Goal: Information Seeking & Learning: Understand process/instructions

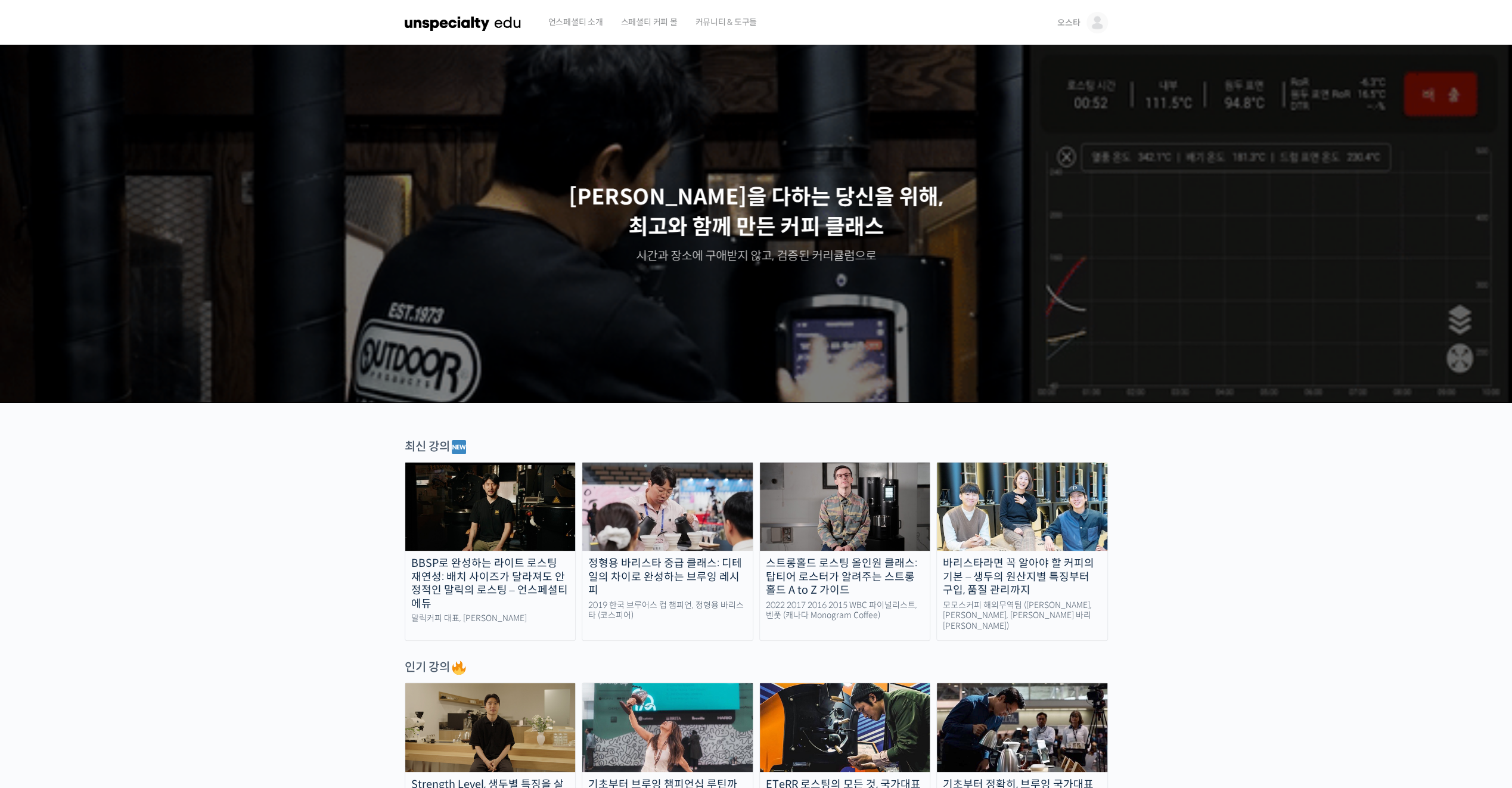
click at [1088, 25] on img at bounding box center [1097, 23] width 22 height 22
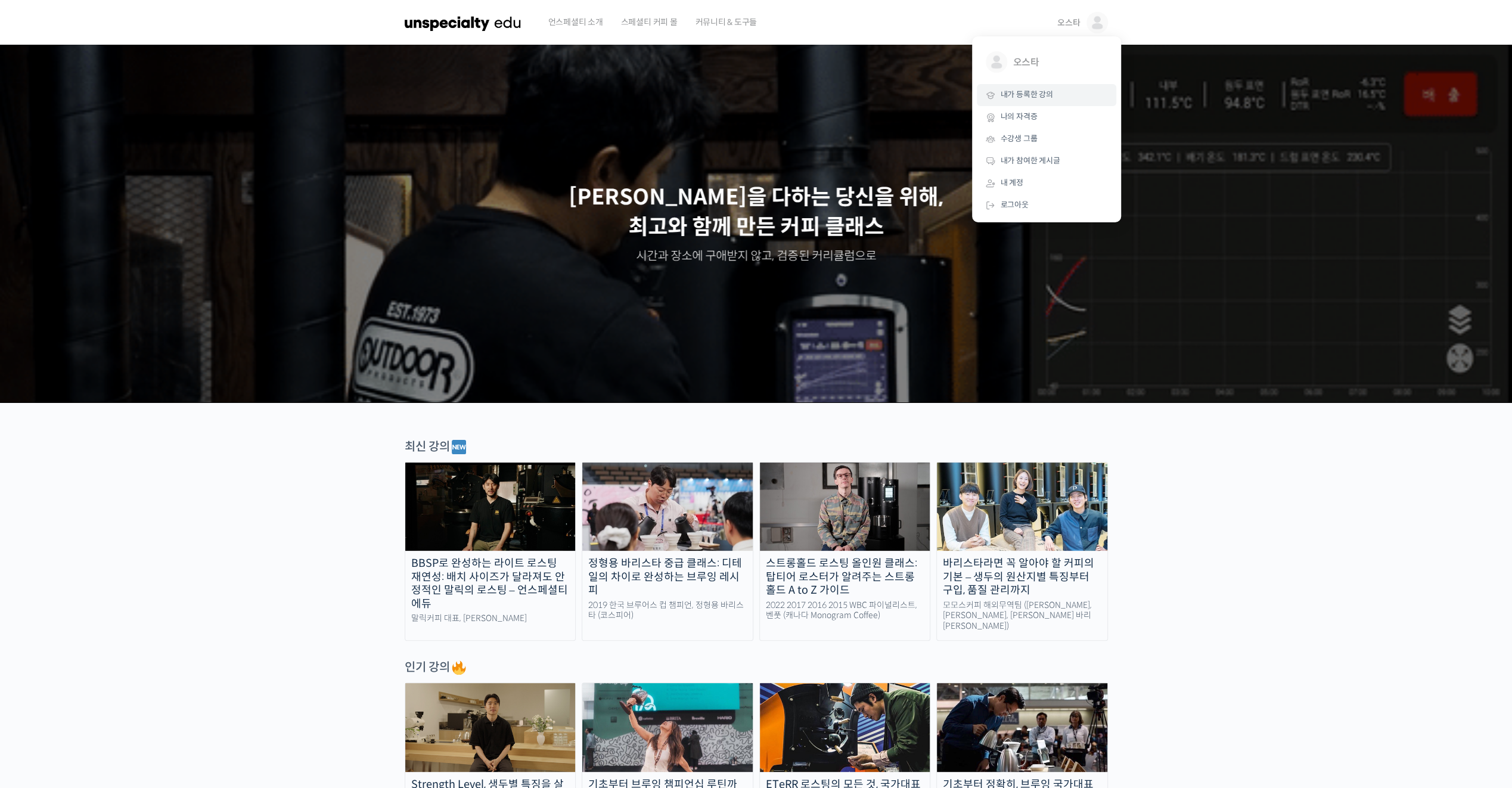
click at [1039, 91] on span "내가 등록한 강의" at bounding box center [1027, 94] width 53 height 10
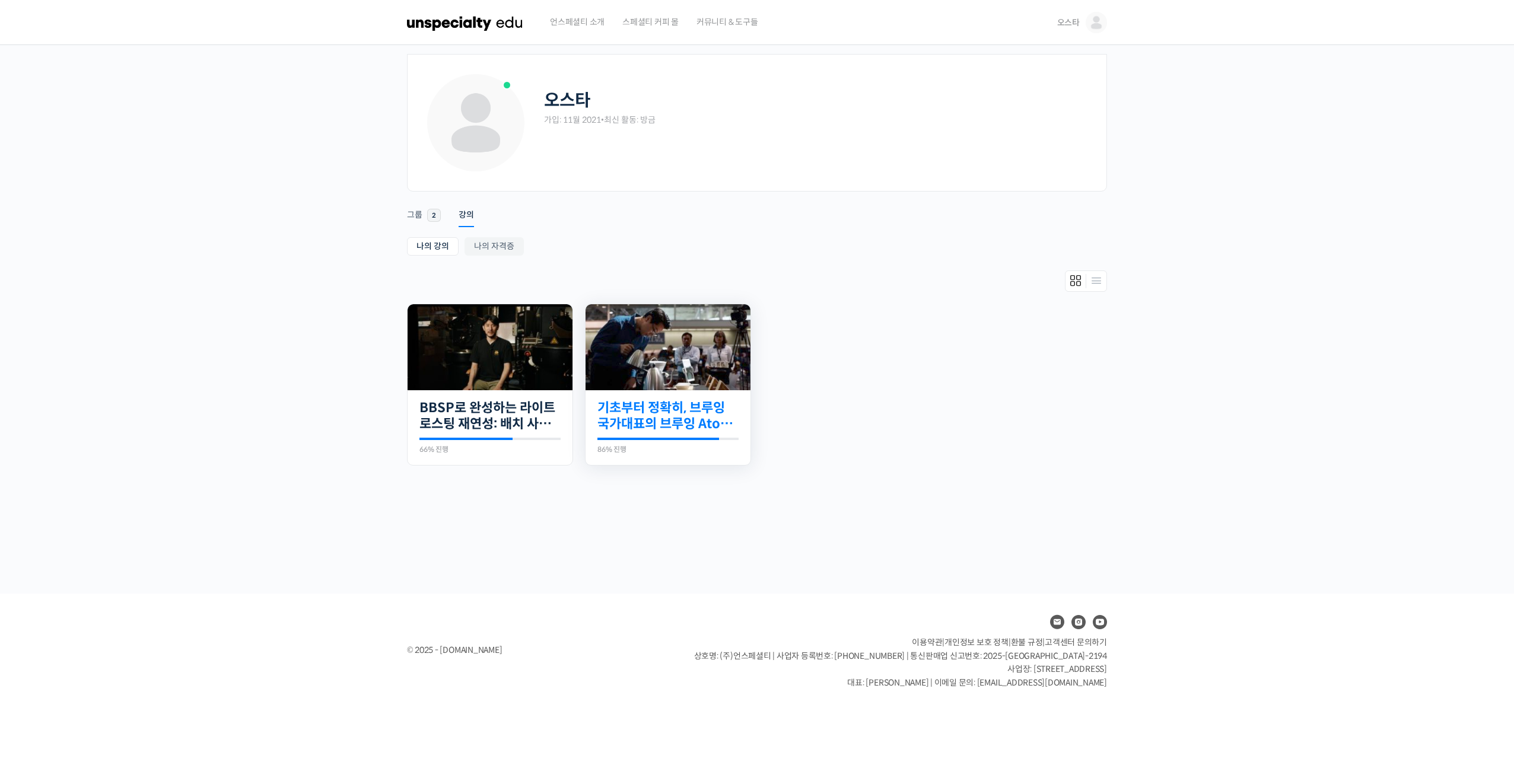
click at [663, 424] on link "기초부터 정확히, 브루잉 국가대표의 브루잉 AtoZ 클래스" at bounding box center [667, 416] width 141 height 33
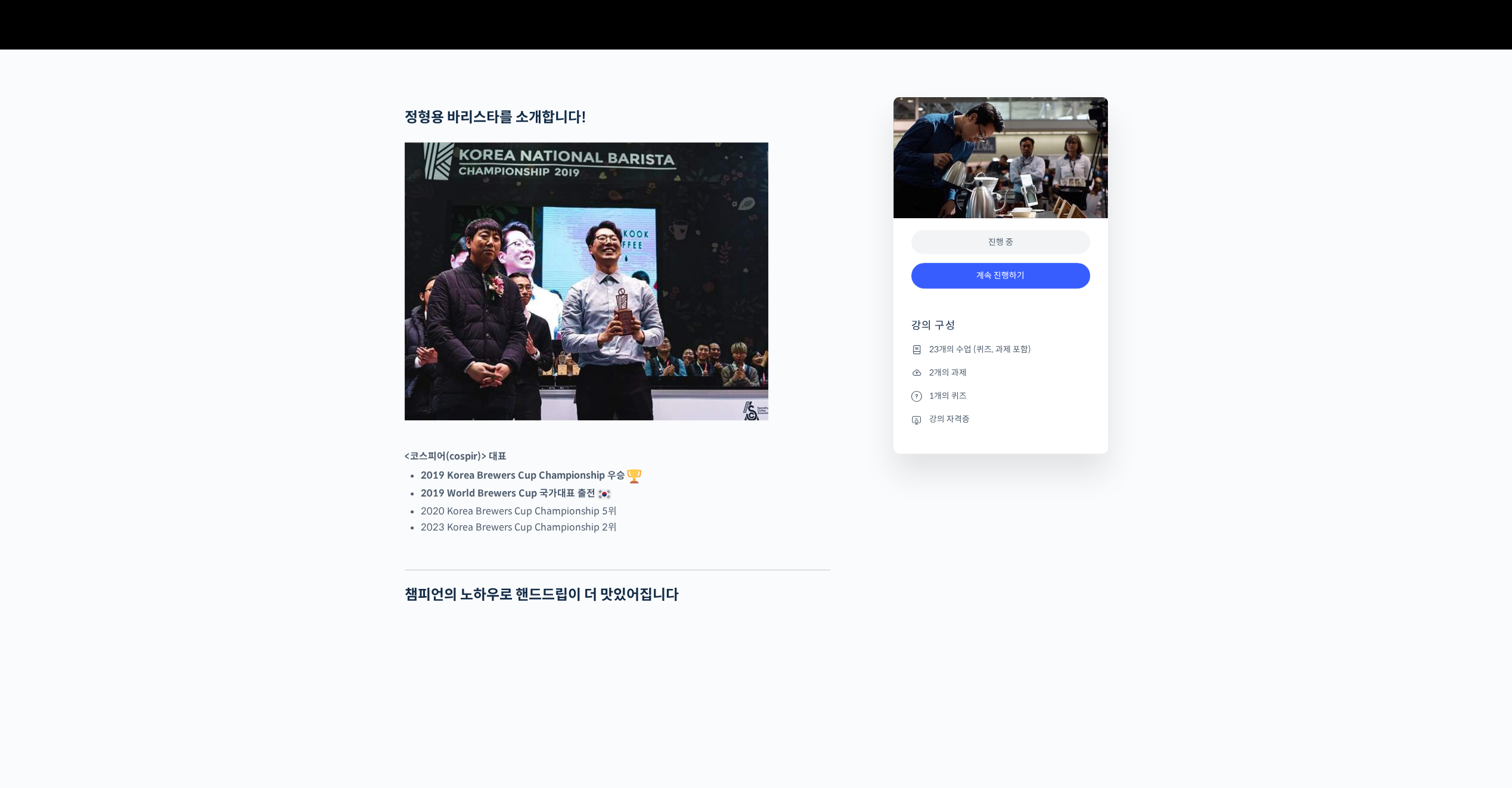
scroll to position [477, 0]
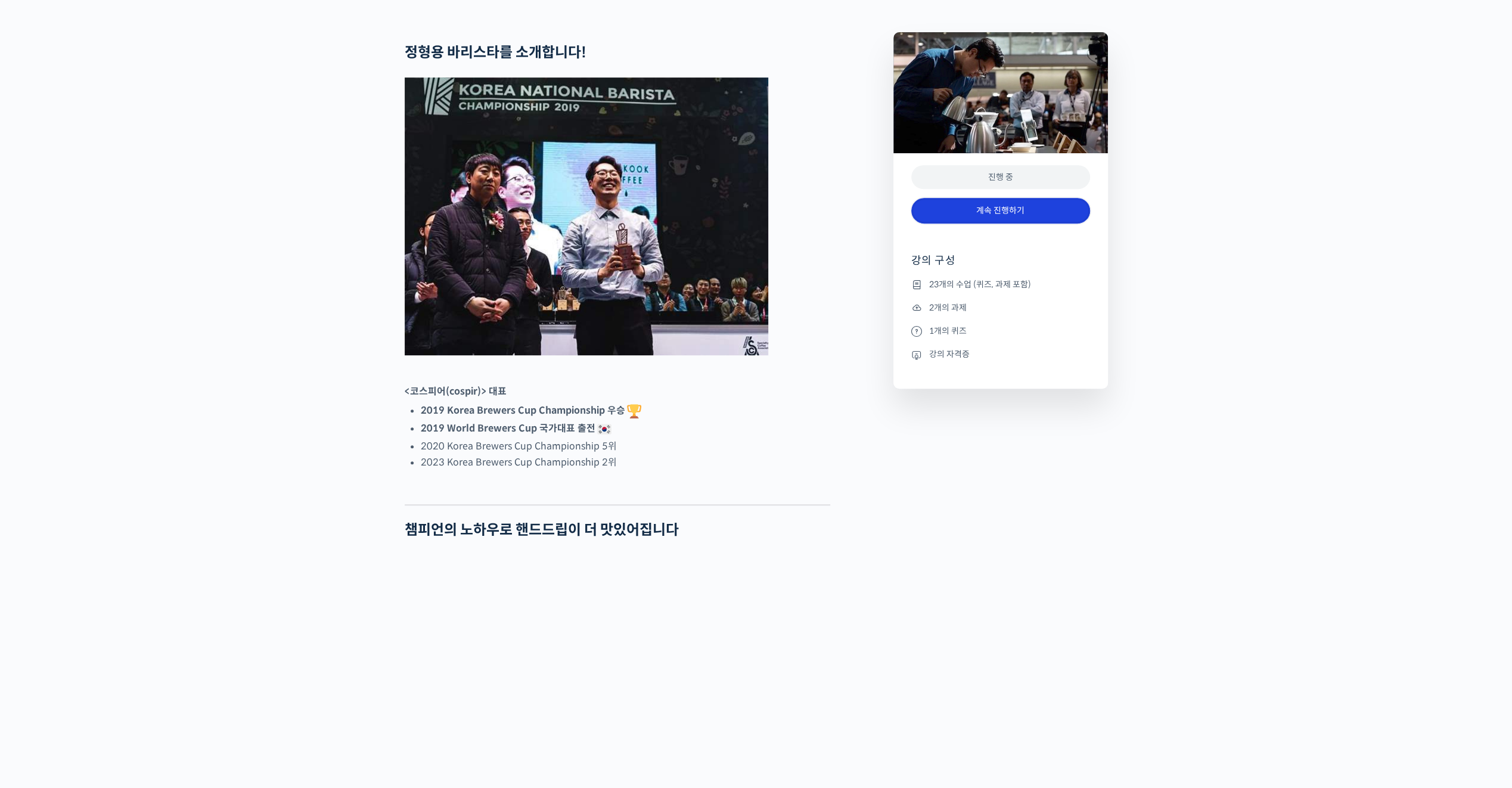
click at [1002, 224] on link "계속 진행하기" at bounding box center [1000, 210] width 179 height 26
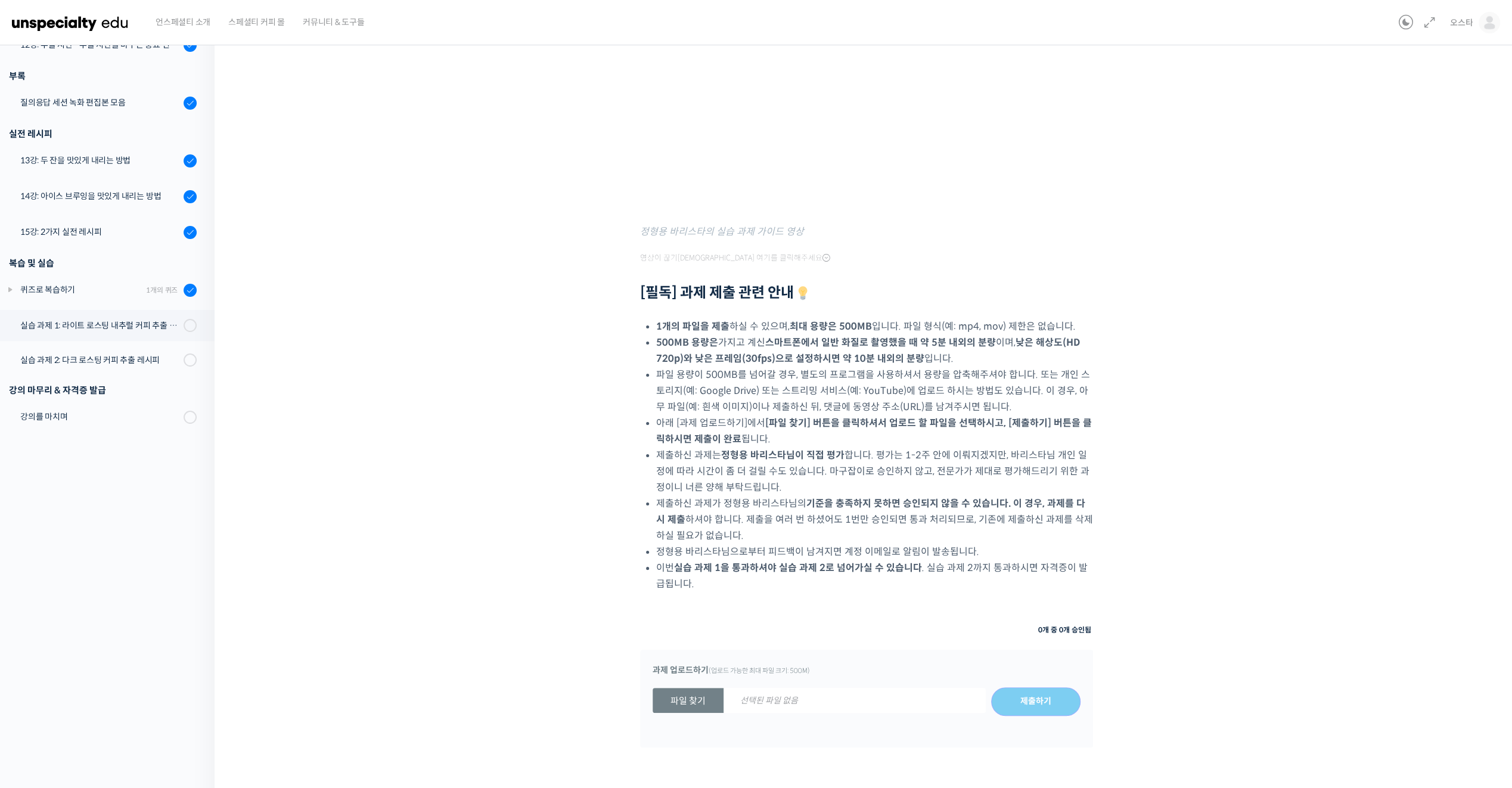
scroll to position [319, 0]
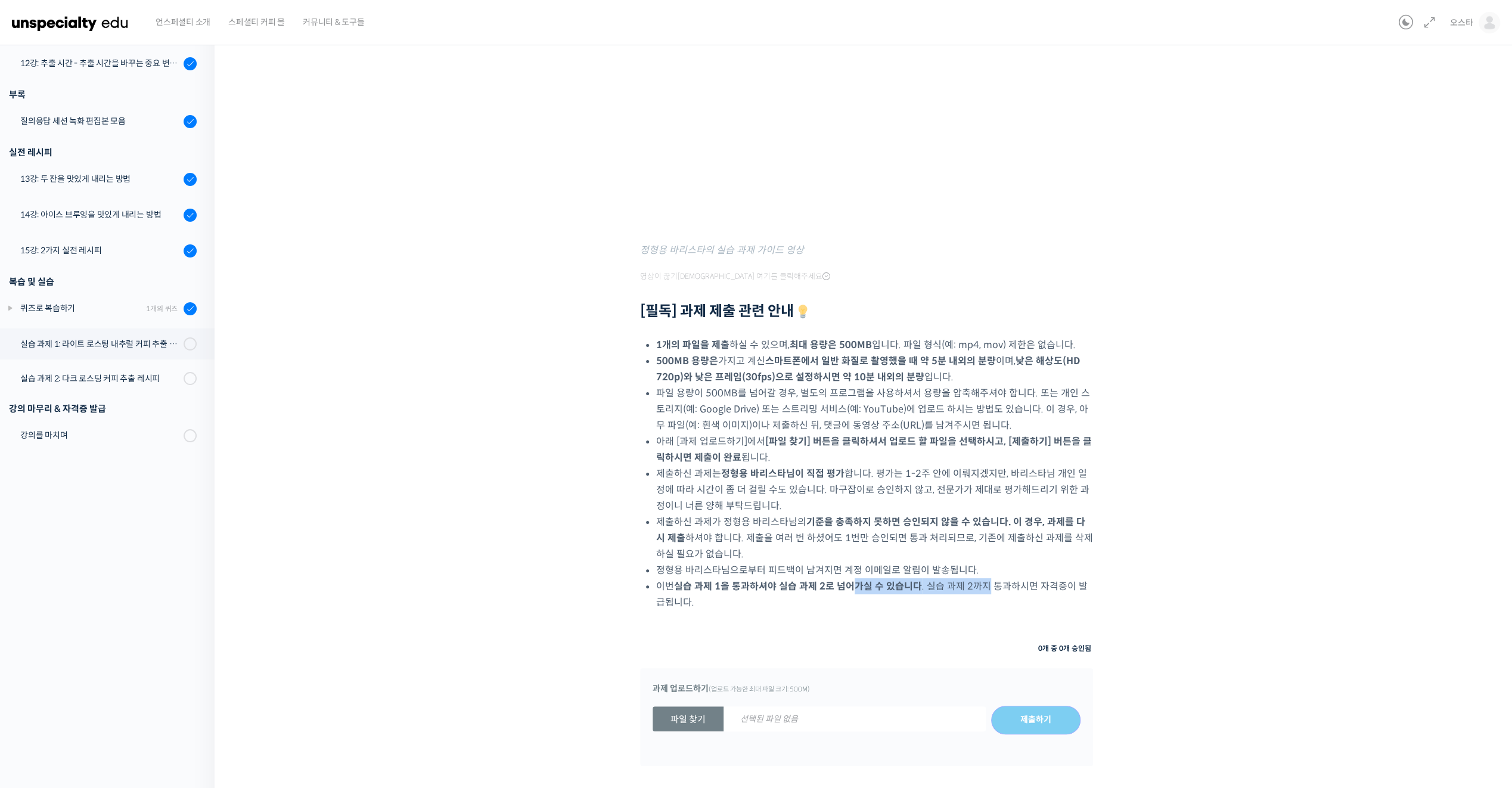
drag, startPoint x: 974, startPoint y: 591, endPoint x: 845, endPoint y: 595, distance: 129.1
click at [847, 590] on li "이번 실습 과제 1을 통과하셔야 실습 과제 2로 넘어가실 수 있습니다 . 실습 과제 2까지 통과하시면 자격증이 발급됩니다." at bounding box center [874, 594] width 437 height 32
drag, startPoint x: 845, startPoint y: 595, endPoint x: 841, endPoint y: 616, distance: 21.4
click at [841, 616] on div "첫 번째 과제는 라이트 로스팅 된 에티오피아 내추럴 커피 또는 브라질 내추럴 커피의 레시피를 만들어 추출하고, 추출 레시피에 대해서 설명해주시…" at bounding box center [867, 332] width 453 height 981
drag, startPoint x: 813, startPoint y: 606, endPoint x: 724, endPoint y: 577, distance: 93.6
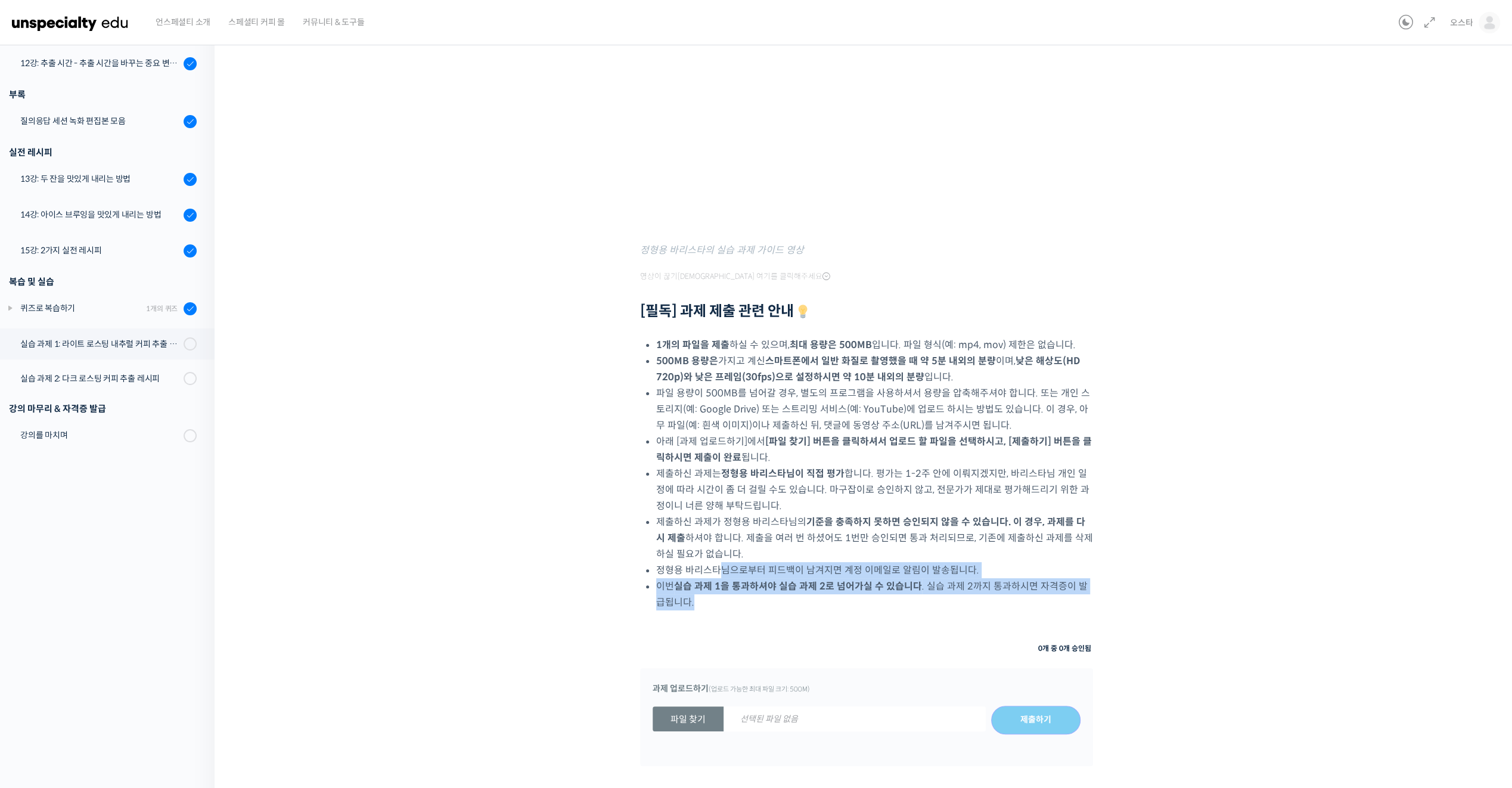
click at [724, 577] on ul "1개의 파일을 제출 하실 수 있으며, 최대 용량은 500MB 입니다. 파일 형식(예: mp4, mov) 제한은 없습니다. 500MB 용량은 가…" at bounding box center [874, 474] width 437 height 274
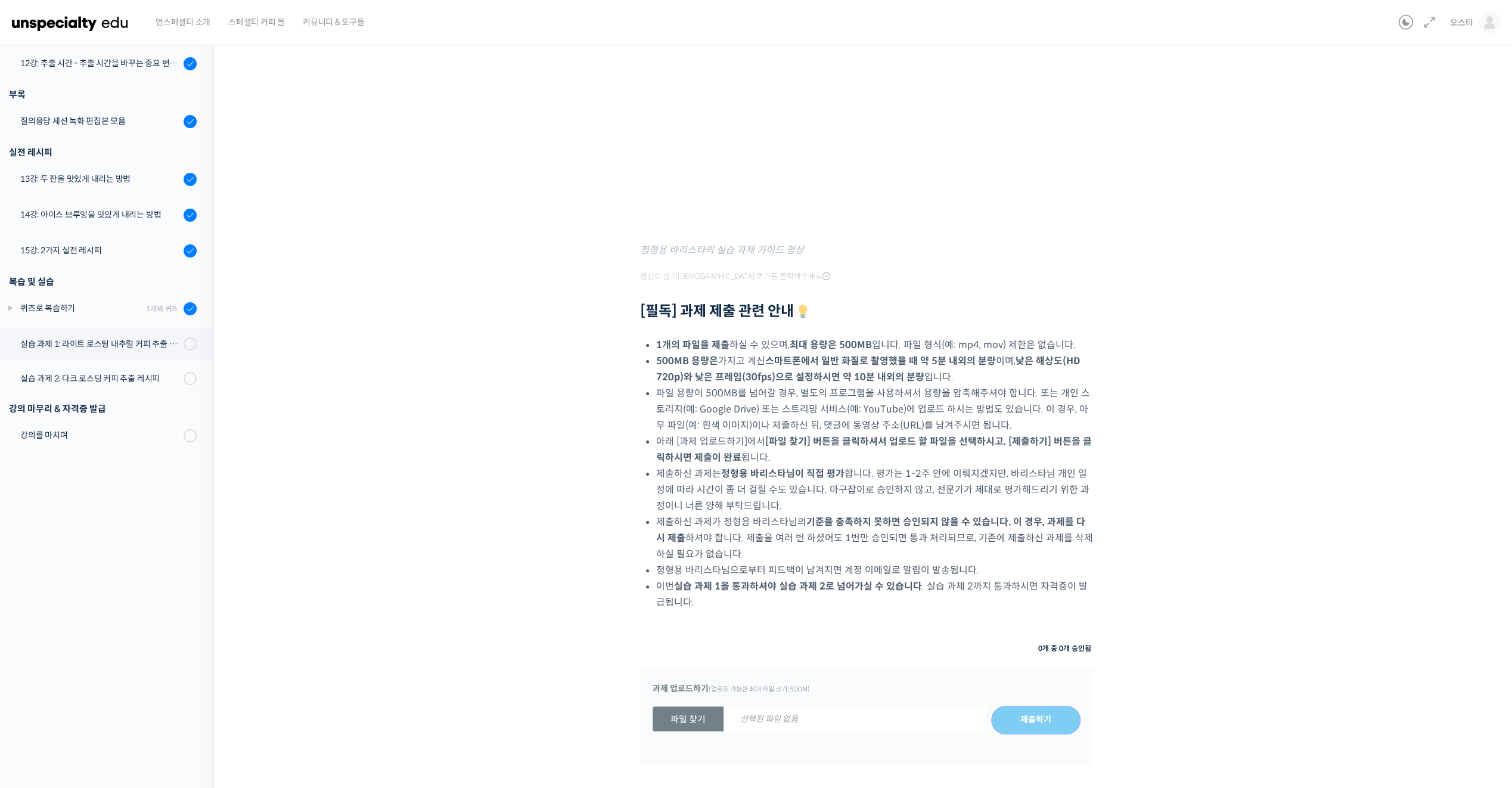
drag, startPoint x: 724, startPoint y: 577, endPoint x: 754, endPoint y: 625, distance: 56.6
click at [754, 625] on div "첫 번째 과제는 라이트 로스팅 된 에티오피아 내추럴 커피 또는 브라질 내추럴 커피의 레시피를 만들어 추출하고, 추출 레시피에 대해서 설명해주시…" at bounding box center [867, 332] width 453 height 981
drag, startPoint x: 750, startPoint y: 621, endPoint x: 673, endPoint y: 578, distance: 88.2
click at [673, 578] on div "첫 번째 과제는 라이트 로스팅 된 에티오피아 내추럴 커피 또는 브라질 내추럴 커피의 레시피를 만들어 추출하고, 추출 레시피에 대해서 설명해주시…" at bounding box center [867, 332] width 453 height 981
drag, startPoint x: 672, startPoint y: 578, endPoint x: 698, endPoint y: 597, distance: 32.2
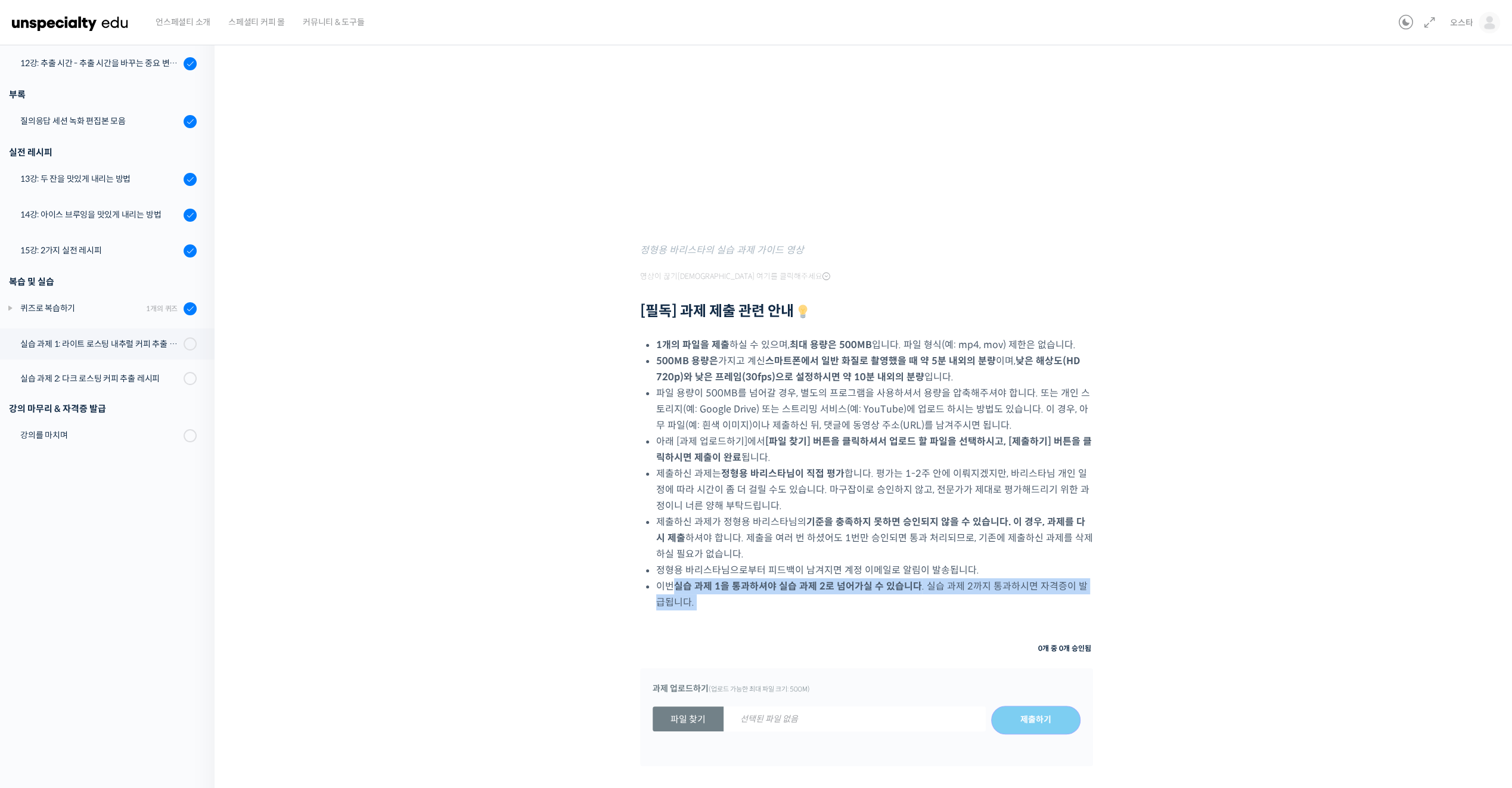
click at [698, 597] on li "이번 실습 과제 1을 통과하셔야 실습 과제 2로 넘어가실 수 있습니다 . 실습 과제 2까지 통과하시면 자격증이 발급됩니다." at bounding box center [874, 594] width 437 height 32
click at [731, 614] on div "첫 번째 과제는 라이트 로스팅 된 에티오피아 내추럴 커피 또는 브라질 내추럴 커피의 레시피를 만들어 추출하고, 추출 레시피에 대해서 설명해주시…" at bounding box center [867, 332] width 453 height 981
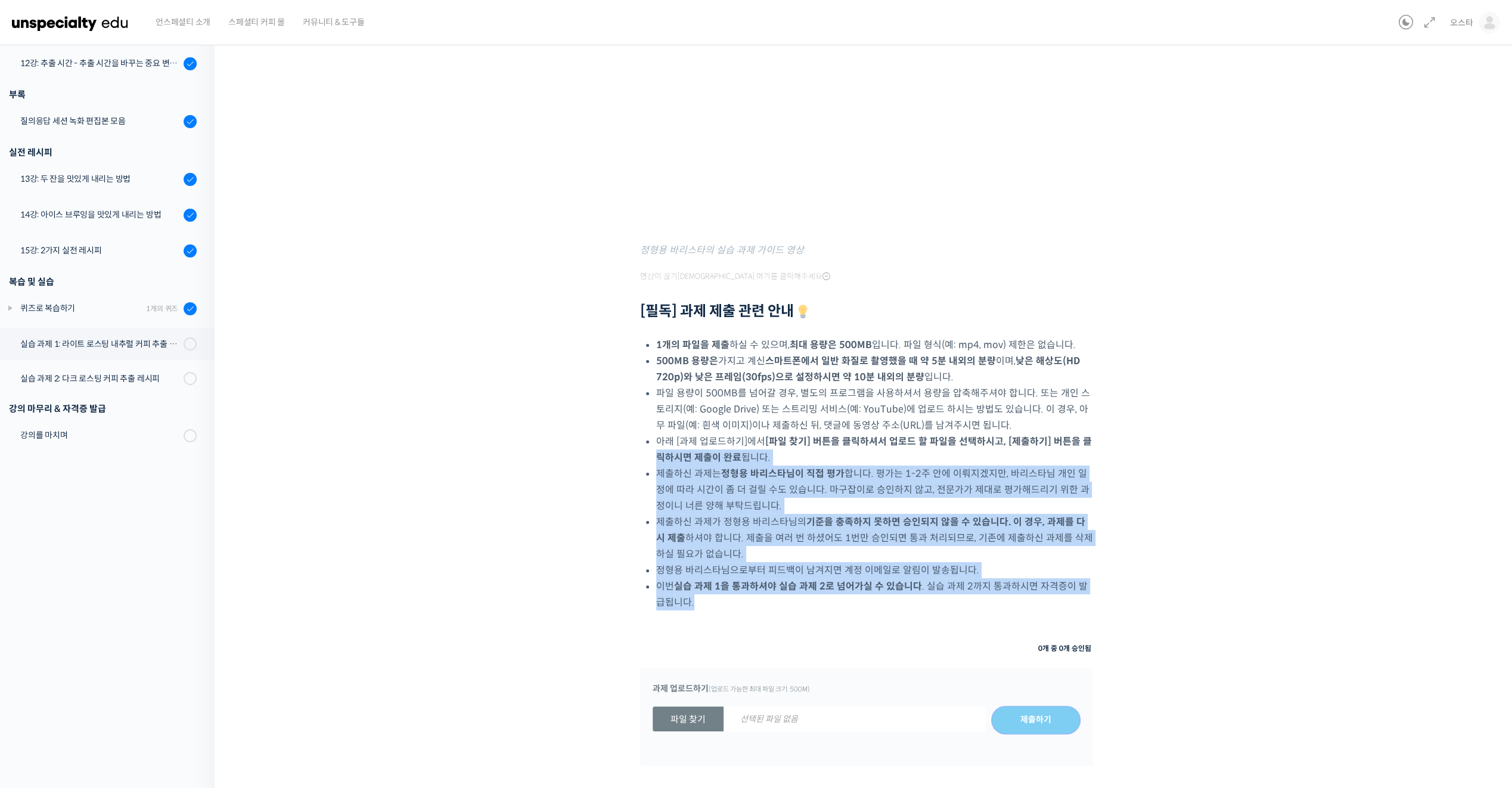
drag, startPoint x: 836, startPoint y: 610, endPoint x: 659, endPoint y: 465, distance: 228.8
click at [659, 465] on ul "1개의 파일을 제출 하실 수 있으며, 최대 용량은 500MB 입니다. 파일 형식(예: mp4, mov) 제한은 없습니다. 500MB 용량은 가…" at bounding box center [874, 474] width 437 height 274
click at [777, 567] on li "정형용 바리스타님으로부터 피드백이 남겨지면 계정 이메일로 알림이 발송됩니다." at bounding box center [874, 570] width 437 height 16
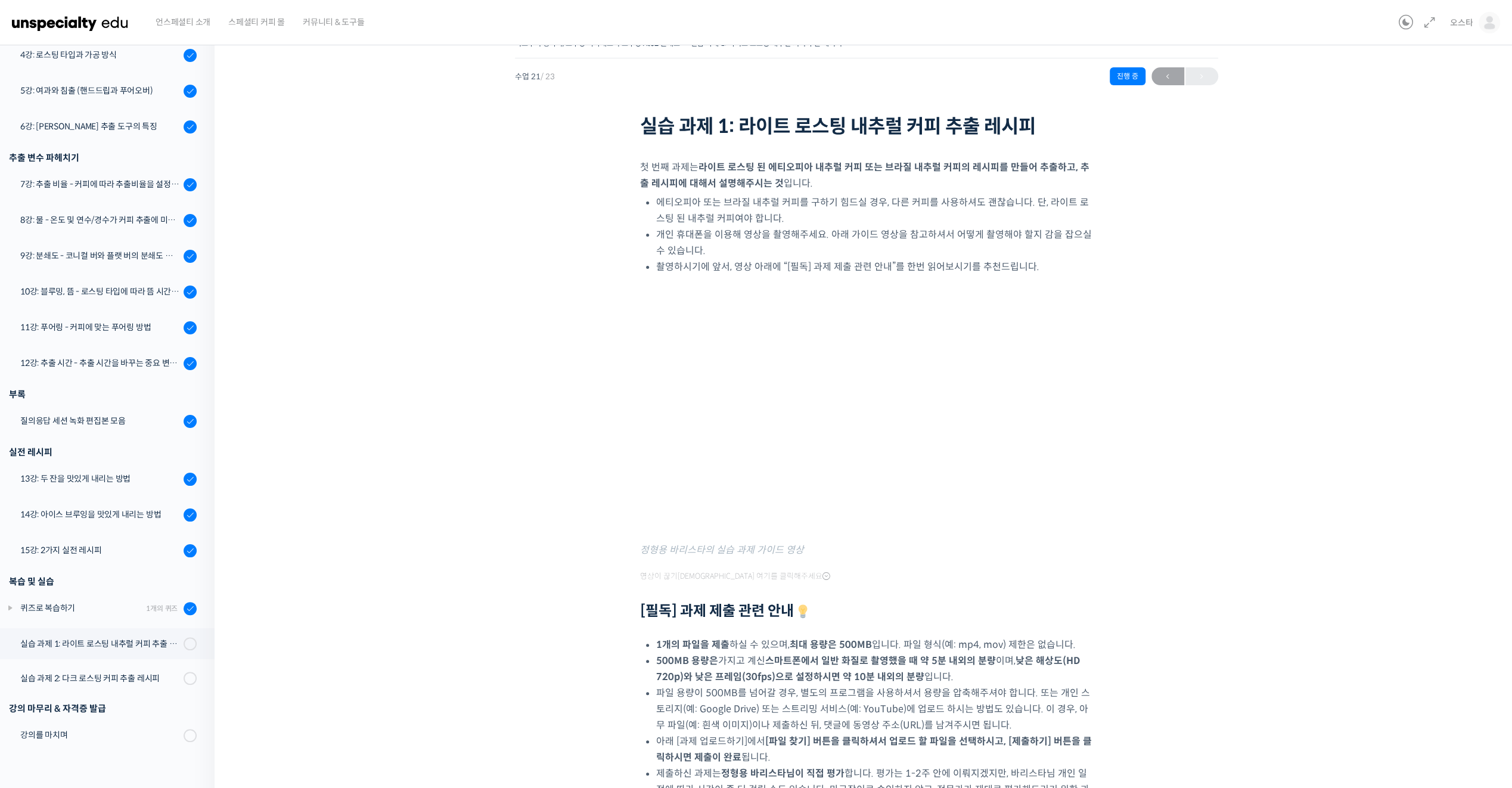
scroll to position [0, 0]
